Goal: Task Accomplishment & Management: Manage account settings

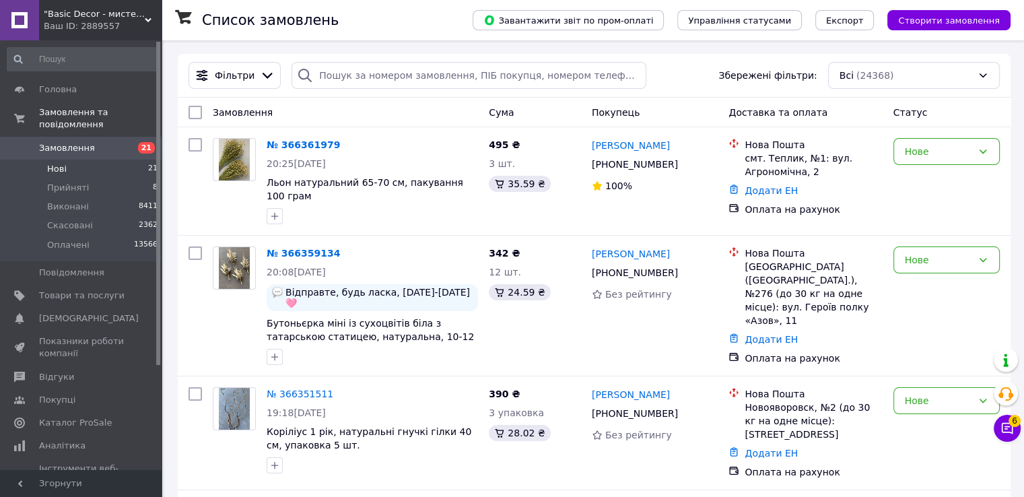
click at [69, 160] on li "Нові 21" at bounding box center [83, 169] width 166 height 19
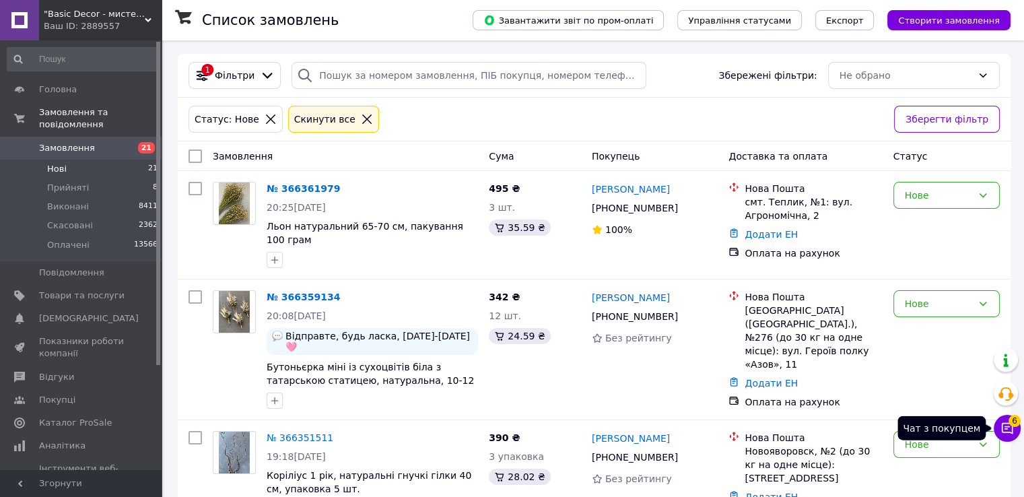
click at [1009, 429] on icon at bounding box center [1006, 427] width 13 height 13
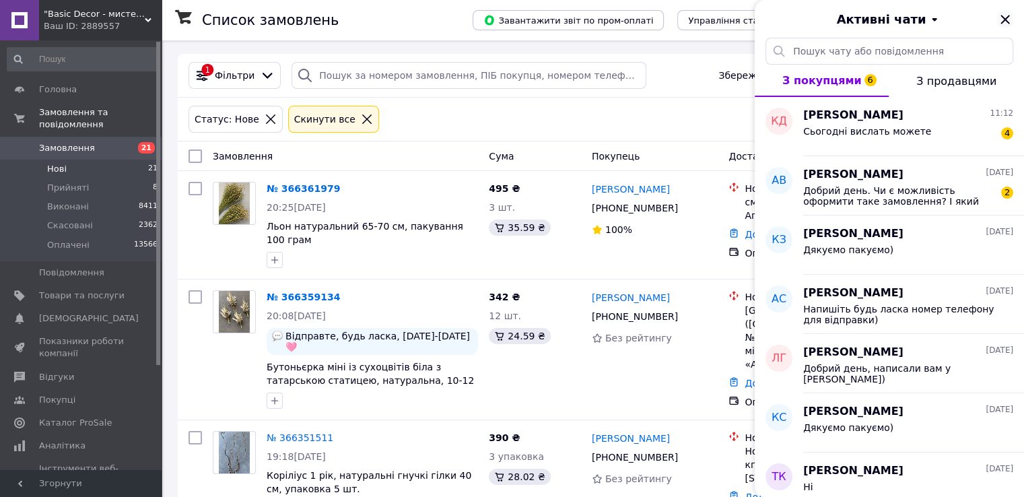
click at [1004, 21] on icon "Закрити" at bounding box center [1005, 19] width 16 height 16
